Goal: Task Accomplishment & Management: Complete application form

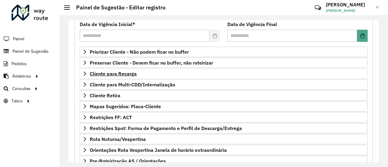
scroll to position [91, 0]
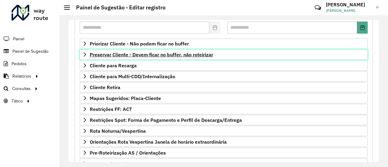
click at [156, 56] on span "Preservar Cliente - Devem ficar no buffer, não roteirizar" at bounding box center [151, 54] width 123 height 5
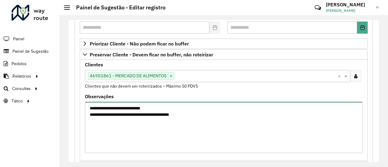
drag, startPoint x: 126, startPoint y: 115, endPoint x: 141, endPoint y: 114, distance: 14.6
click at [141, 114] on textarea "**********" at bounding box center [224, 127] width 278 height 51
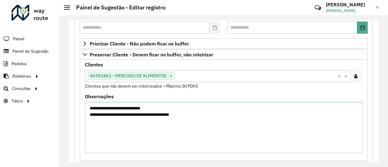
click at [249, 94] on div "**********" at bounding box center [224, 123] width 278 height 59
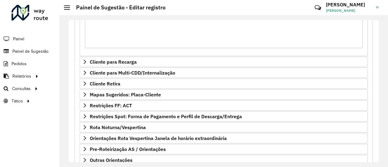
scroll to position [233, 0]
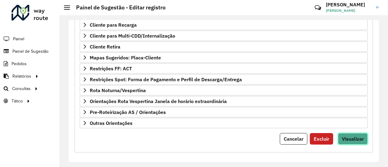
click at [356, 136] on span "Visualizar" at bounding box center [353, 139] width 22 height 6
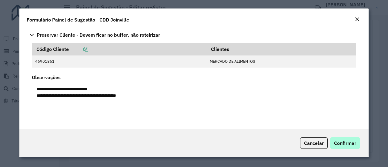
scroll to position [61, 0]
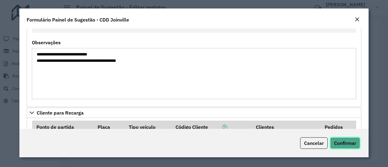
click at [354, 142] on span "Confirmar" at bounding box center [345, 143] width 22 height 6
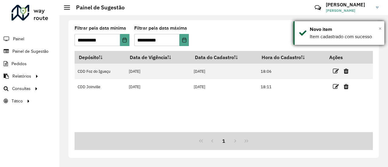
click at [379, 28] on span "×" at bounding box center [380, 28] width 3 height 7
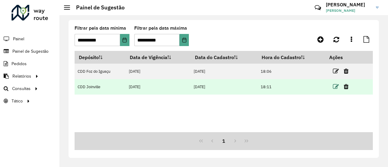
click at [337, 85] on icon at bounding box center [336, 87] width 6 height 6
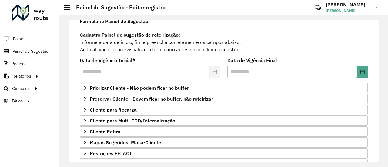
scroll to position [61, 0]
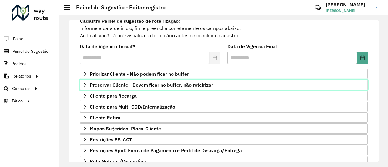
click at [160, 86] on span "Preservar Cliente - Devem ficar no buffer, não roteirizar" at bounding box center [151, 84] width 123 height 5
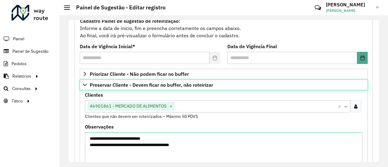
scroll to position [91, 0]
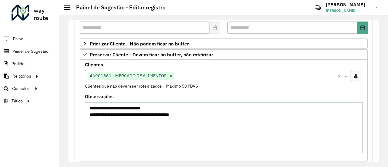
drag, startPoint x: 212, startPoint y: 113, endPoint x: 79, endPoint y: 109, distance: 132.3
click at [80, 109] on div "**********" at bounding box center [224, 110] width 288 height 101
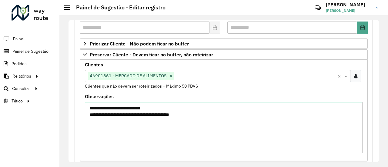
click at [74, 57] on div "**********" at bounding box center [224, 132] width 306 height 324
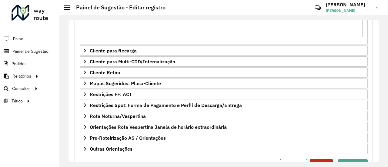
scroll to position [233, 0]
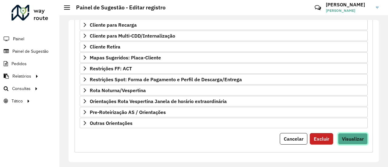
click at [350, 136] on span "Visualizar" at bounding box center [353, 139] width 22 height 6
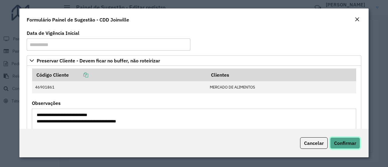
click at [348, 142] on span "Confirmar" at bounding box center [345, 143] width 22 height 6
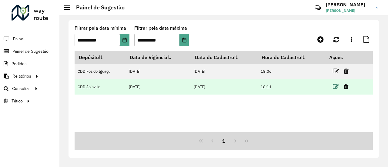
click at [335, 85] on icon at bounding box center [336, 87] width 6 height 6
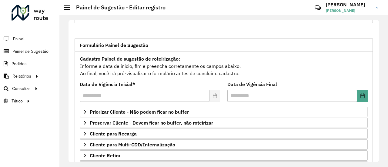
scroll to position [61, 0]
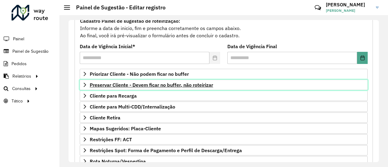
click at [199, 82] on span "Preservar Cliente - Devem ficar no buffer, não roteirizar" at bounding box center [151, 84] width 123 height 5
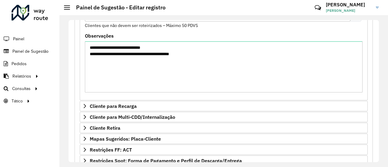
scroll to position [91, 0]
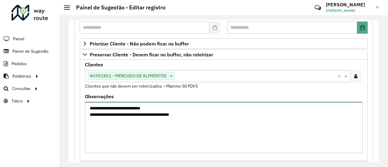
drag, startPoint x: 189, startPoint y: 116, endPoint x: 71, endPoint y: 107, distance: 118.3
click at [71, 107] on div "**********" at bounding box center [224, 91] width 310 height 142
click at [243, 116] on textarea "**********" at bounding box center [224, 127] width 278 height 51
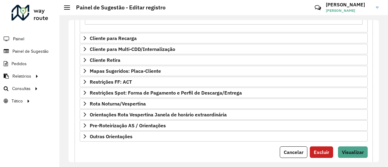
scroll to position [233, 0]
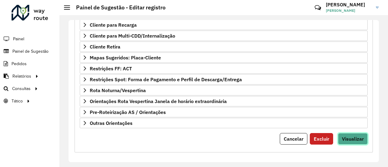
click at [356, 139] on span "Visualizar" at bounding box center [353, 139] width 22 height 6
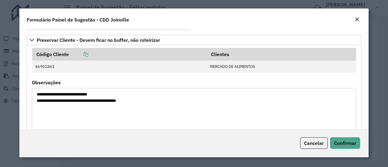
scroll to position [30, 0]
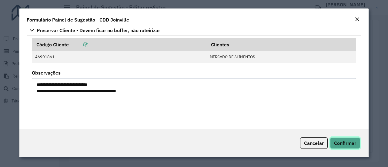
click at [354, 143] on span "Confirmar" at bounding box center [345, 143] width 22 height 6
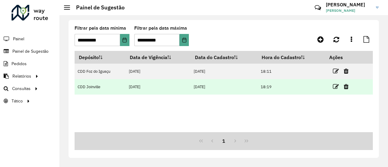
click at [335, 90] on link at bounding box center [336, 86] width 6 height 8
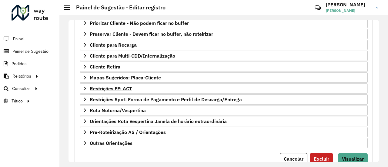
scroll to position [121, 0]
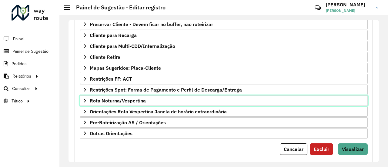
click at [141, 99] on span "Rota Noturna/Vespertina" at bounding box center [118, 100] width 56 height 5
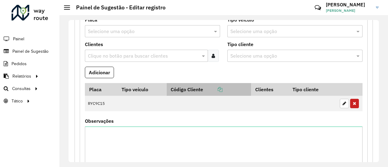
scroll to position [243, 0]
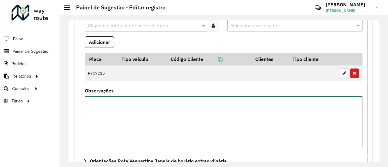
click at [172, 117] on textarea "Observações" at bounding box center [224, 121] width 278 height 51
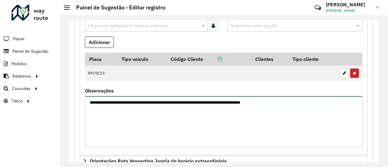
click at [164, 102] on textarea "**********" at bounding box center [224, 121] width 278 height 51
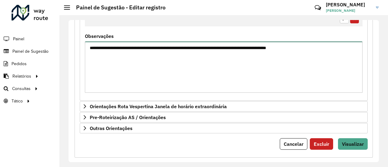
scroll to position [302, 0]
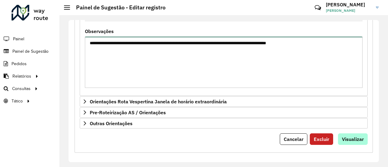
type textarea "**********"
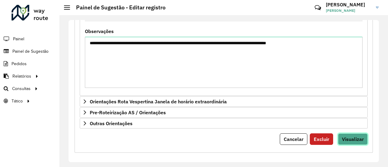
click at [353, 136] on span "Visualizar" at bounding box center [353, 139] width 22 height 6
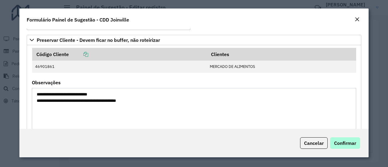
scroll to position [30, 0]
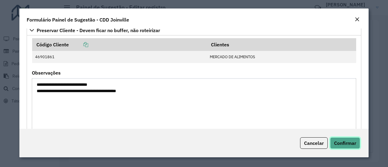
click at [344, 139] on button "Confirmar" at bounding box center [345, 143] width 30 height 12
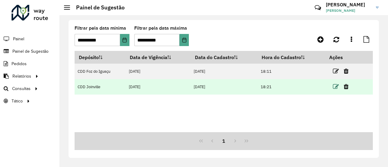
click at [337, 86] on icon at bounding box center [336, 87] width 6 height 6
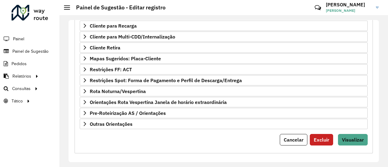
scroll to position [132, 0]
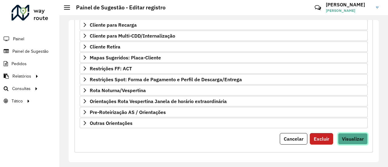
click at [352, 139] on button "Visualizar" at bounding box center [353, 139] width 30 height 12
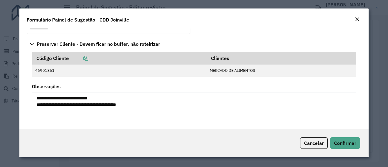
scroll to position [30, 0]
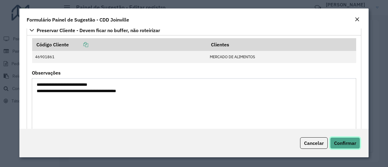
click at [345, 142] on span "Confirmar" at bounding box center [345, 143] width 22 height 6
